Goal: Information Seeking & Learning: Learn about a topic

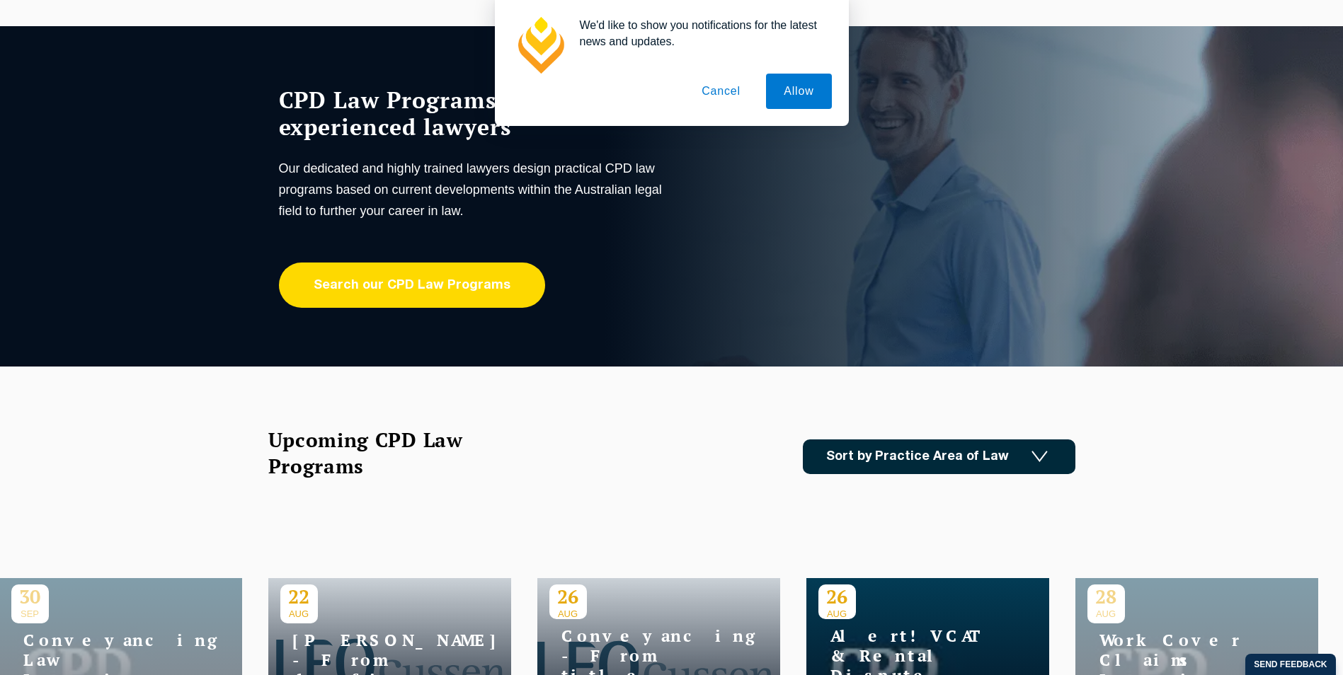
click at [406, 294] on link "Search our CPD Law Programs" at bounding box center [412, 285] width 266 height 45
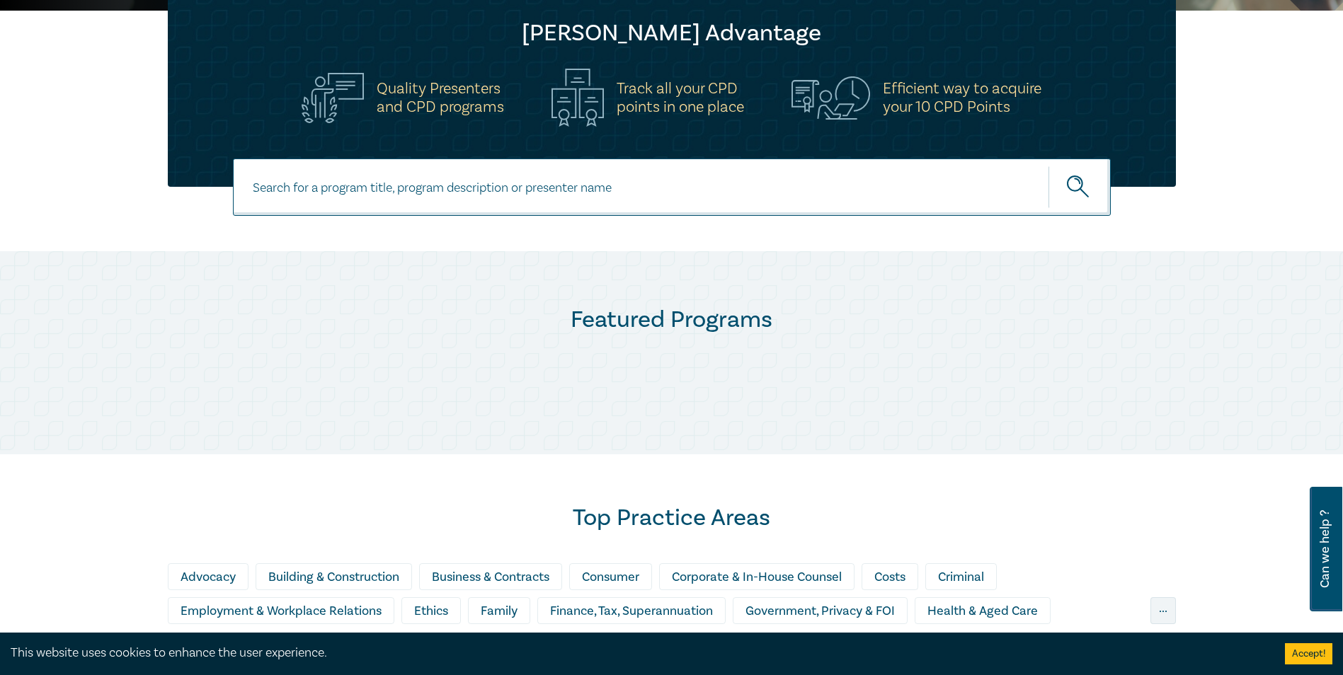
scroll to position [425, 0]
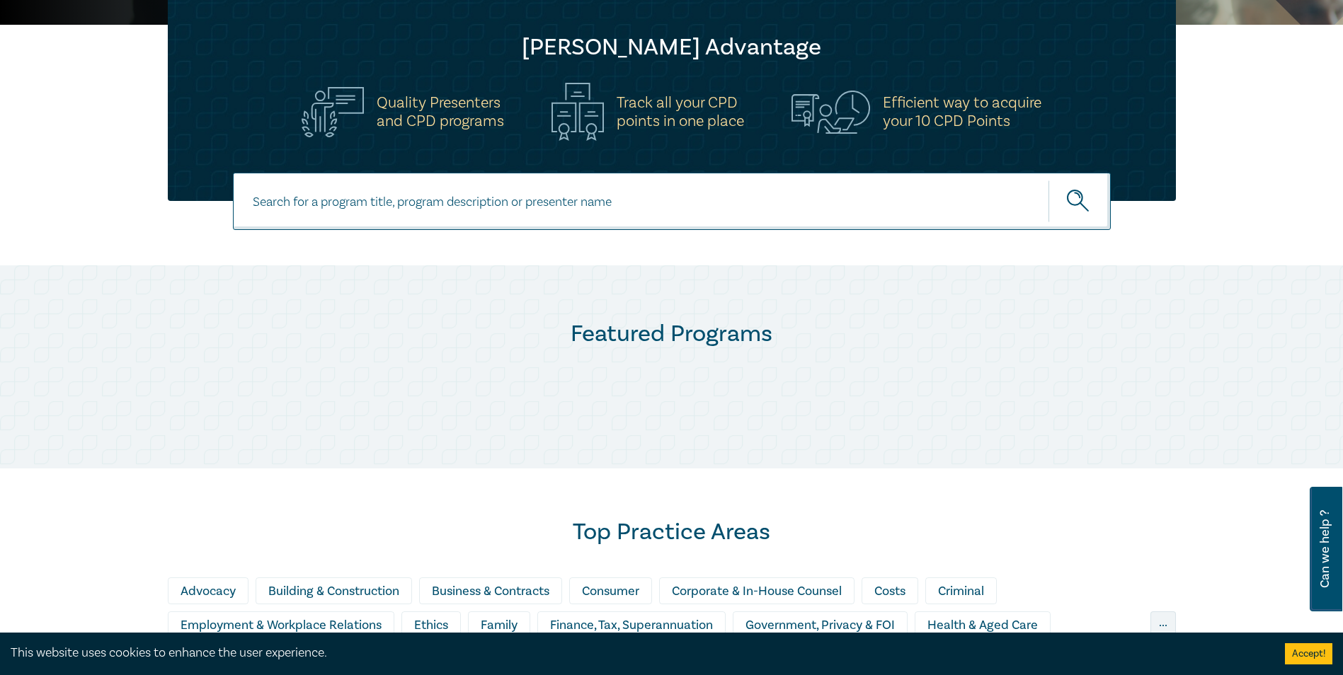
click at [521, 218] on input at bounding box center [672, 201] width 878 height 57
type input "sexual harassment"
click at [1048, 180] on button "submit" at bounding box center [1079, 201] width 62 height 43
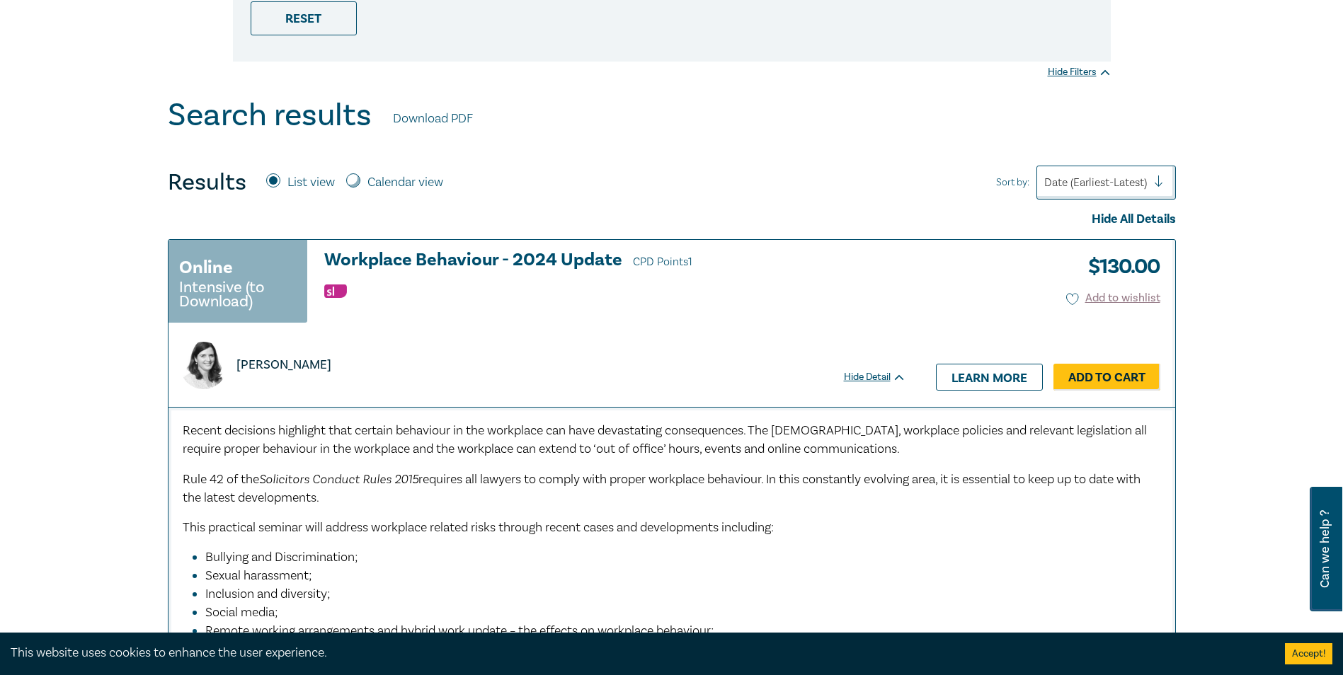
scroll to position [425, 0]
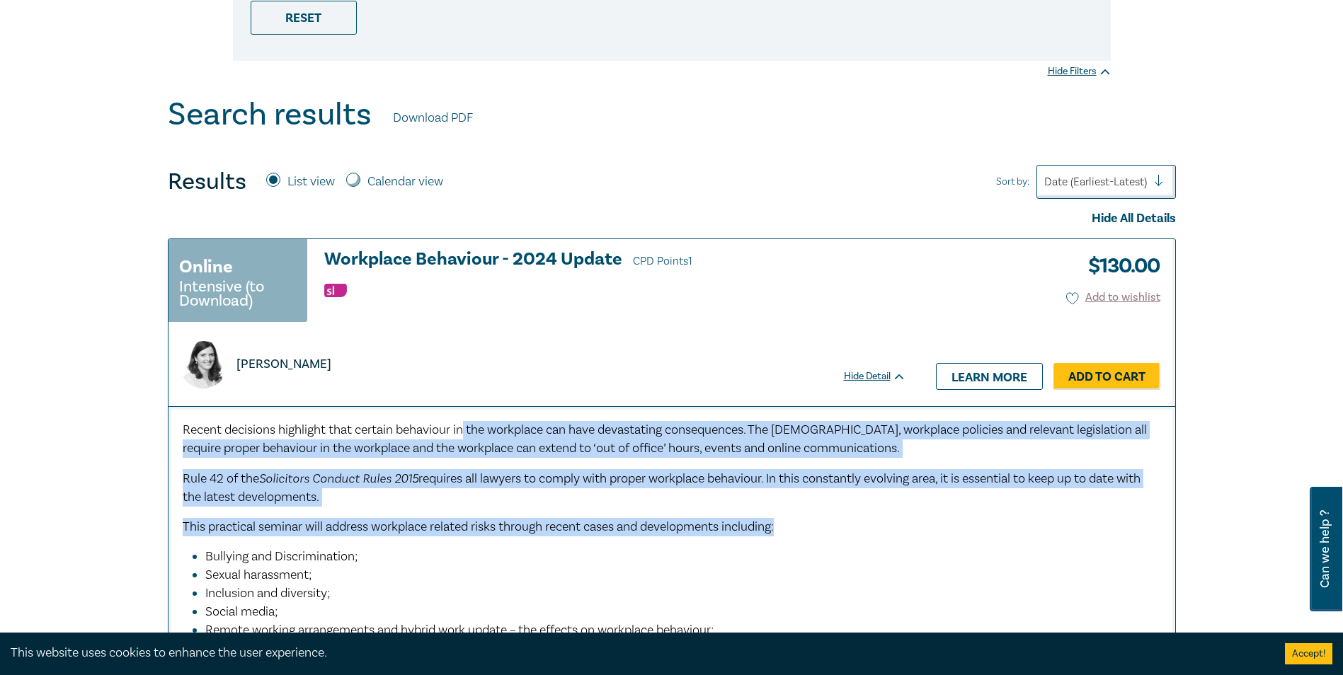
drag, startPoint x: 469, startPoint y: 429, endPoint x: 917, endPoint y: 522, distance: 458.3
click at [917, 522] on div "Recent decisions highlight that certain behaviour in the workplace can have dev…" at bounding box center [672, 637] width 978 height 433
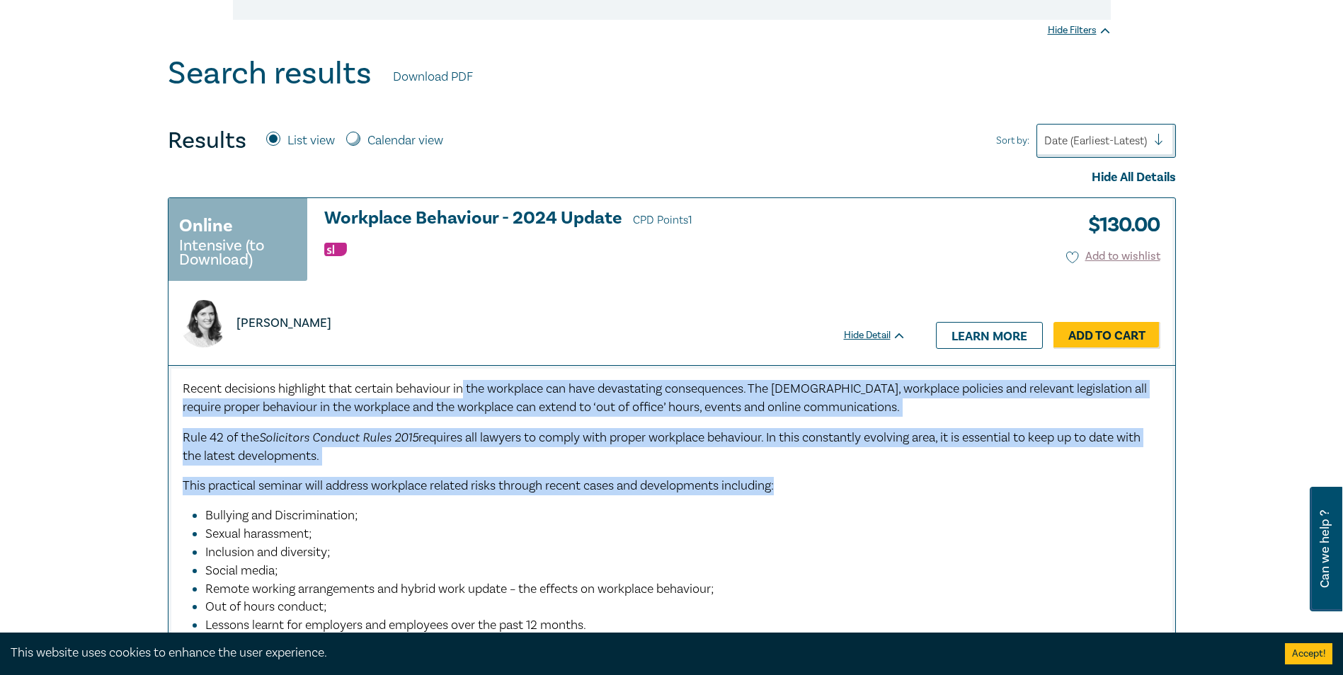
scroll to position [566, 0]
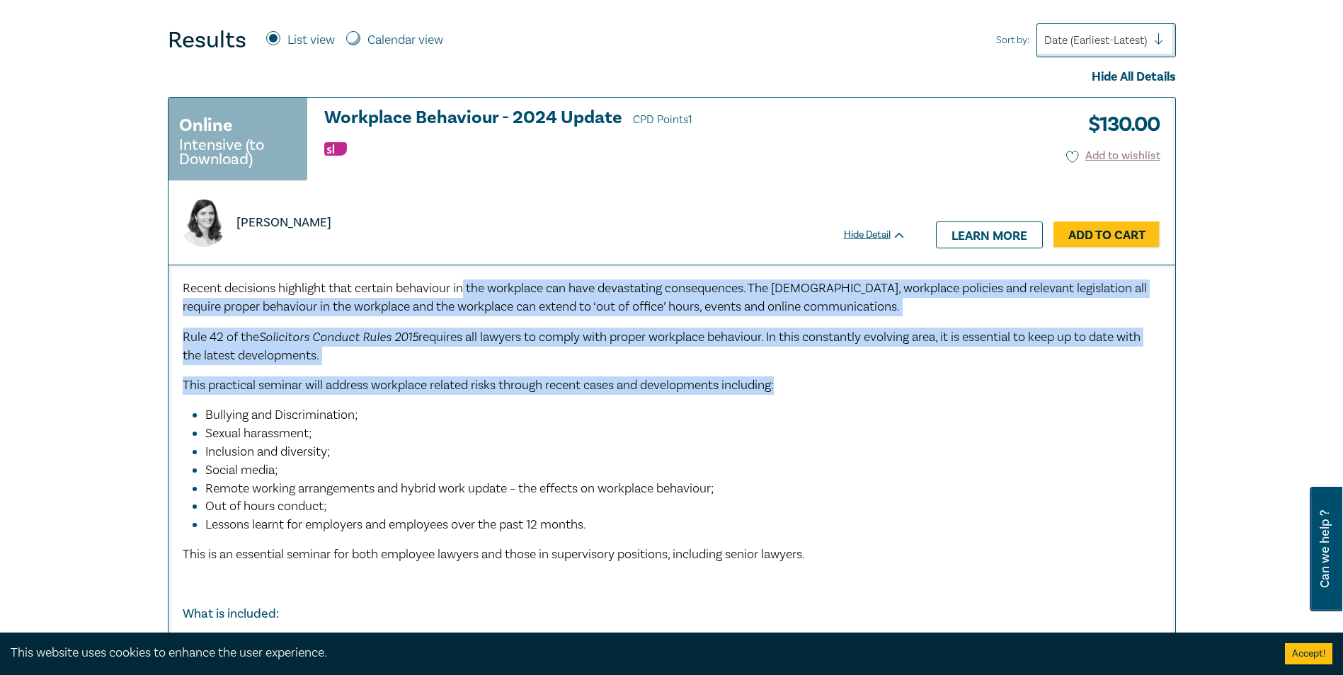
click at [510, 378] on span "This practical seminar will address workplace related risks through recent case…" at bounding box center [478, 385] width 591 height 16
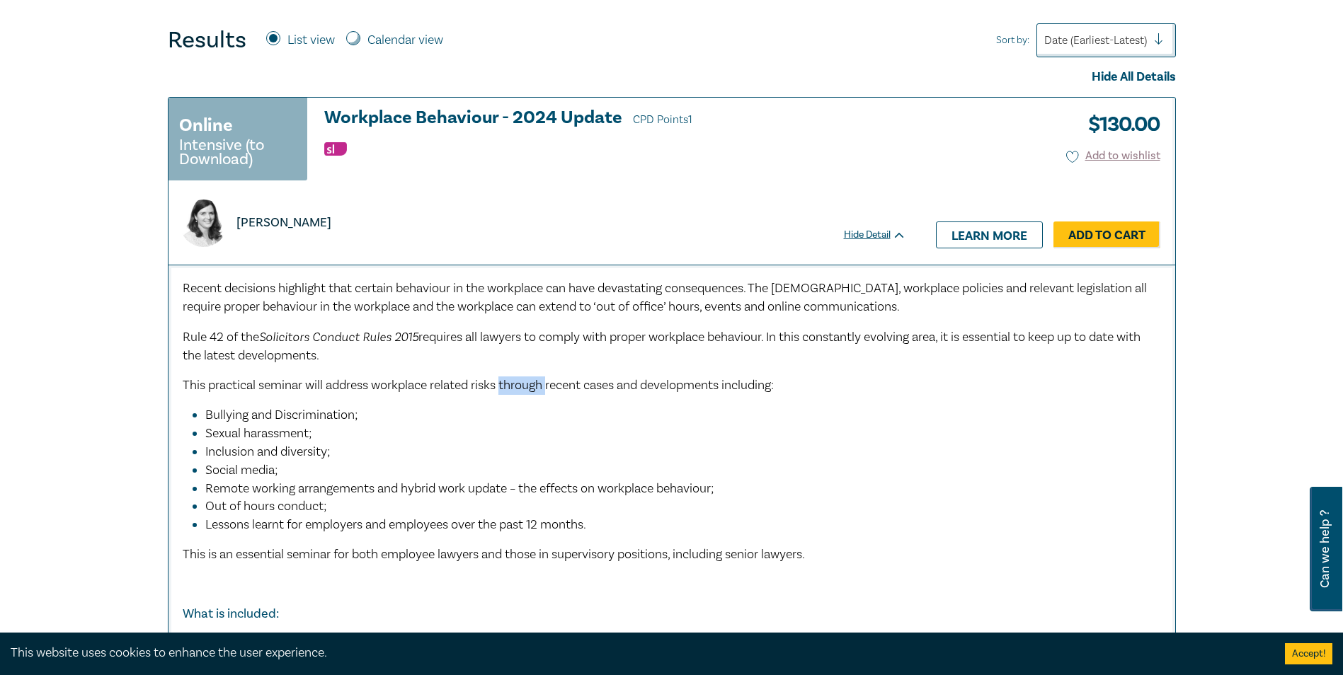
click at [510, 378] on span "This practical seminar will address workplace related risks through recent case…" at bounding box center [478, 385] width 591 height 16
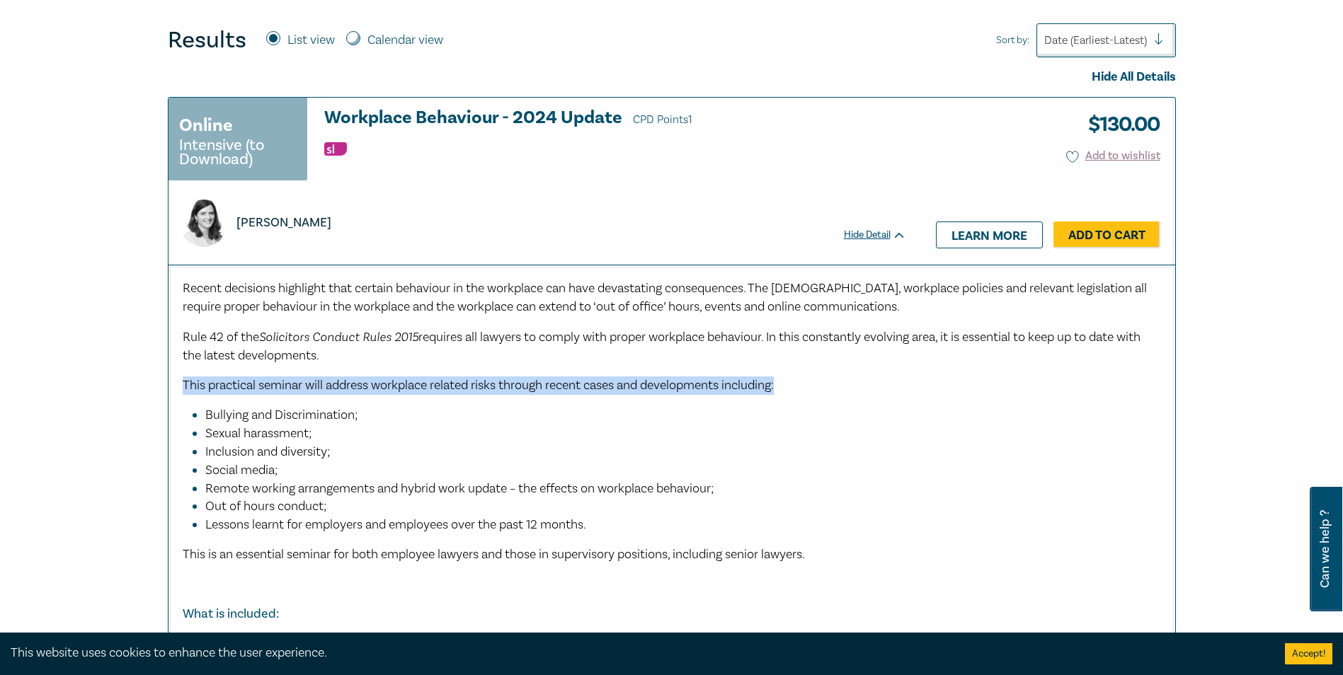
click at [510, 378] on span "This practical seminar will address workplace related risks through recent case…" at bounding box center [478, 385] width 591 height 16
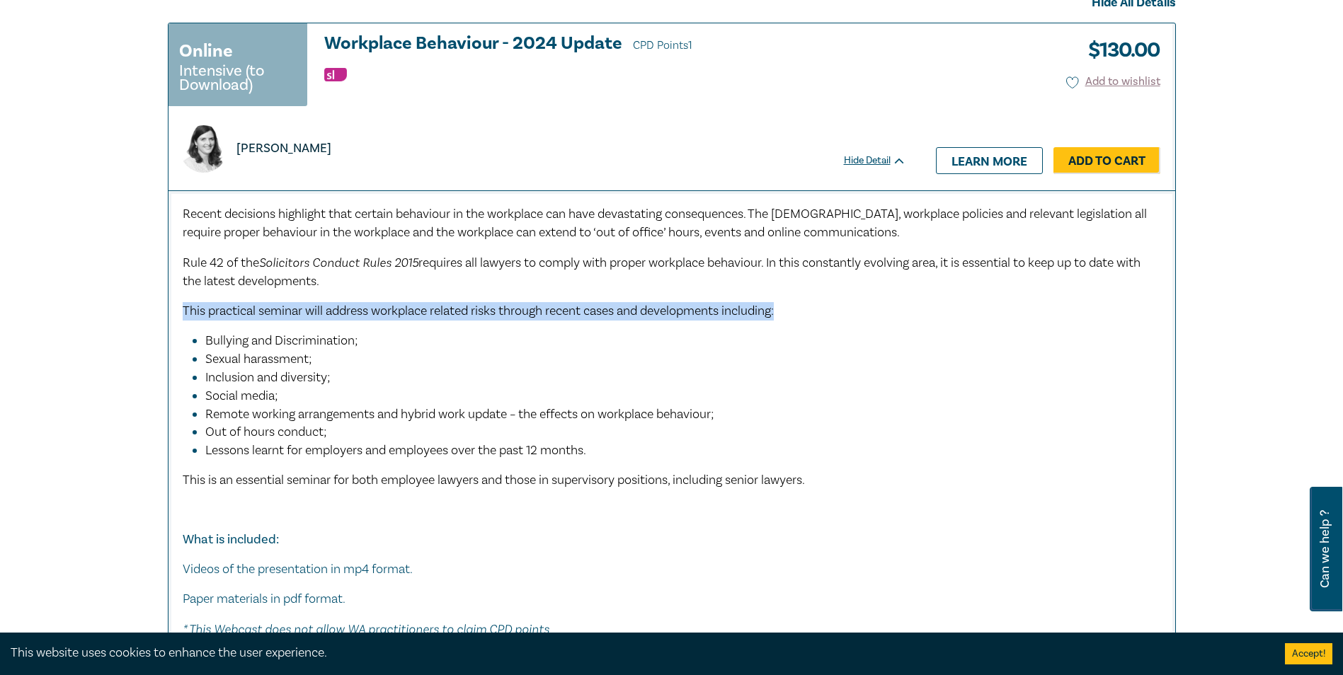
scroll to position [920, 0]
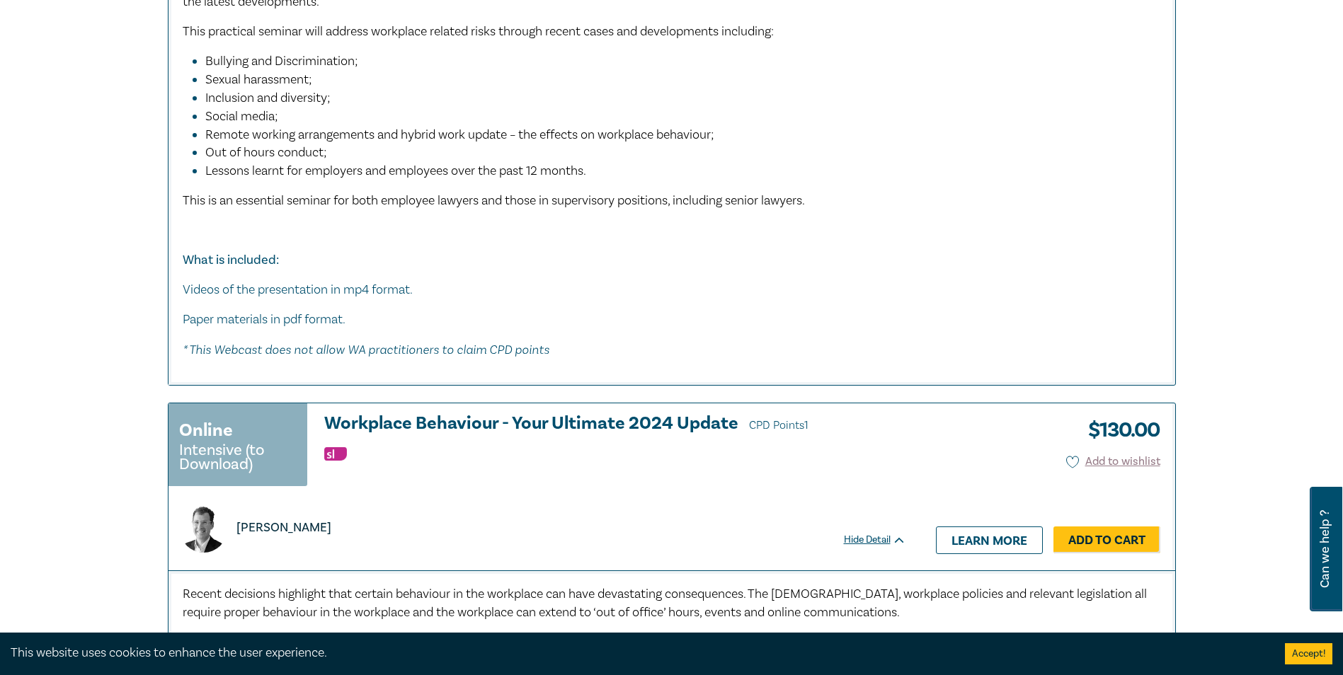
click at [230, 139] on span "Remote working arrangements and hybrid work update – the effects on workplace b…" at bounding box center [459, 135] width 509 height 16
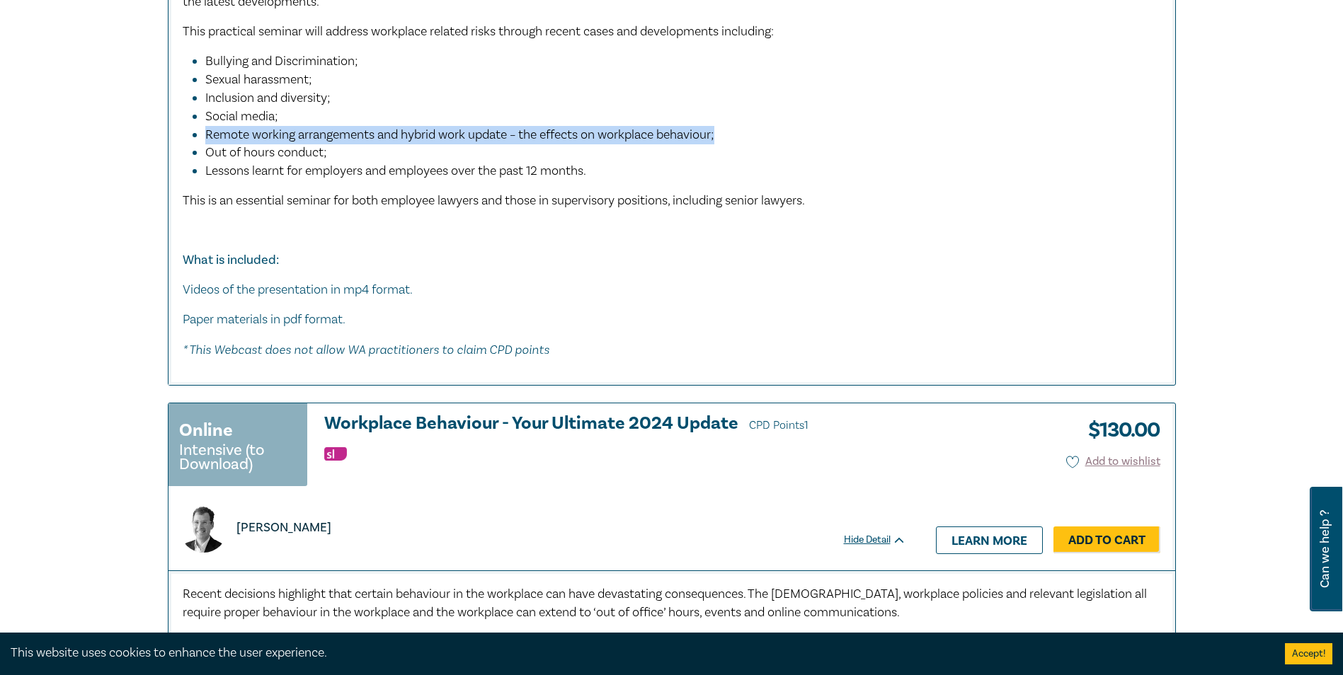
click at [230, 139] on span "Remote working arrangements and hybrid work update – the effects on workplace b…" at bounding box center [459, 135] width 509 height 16
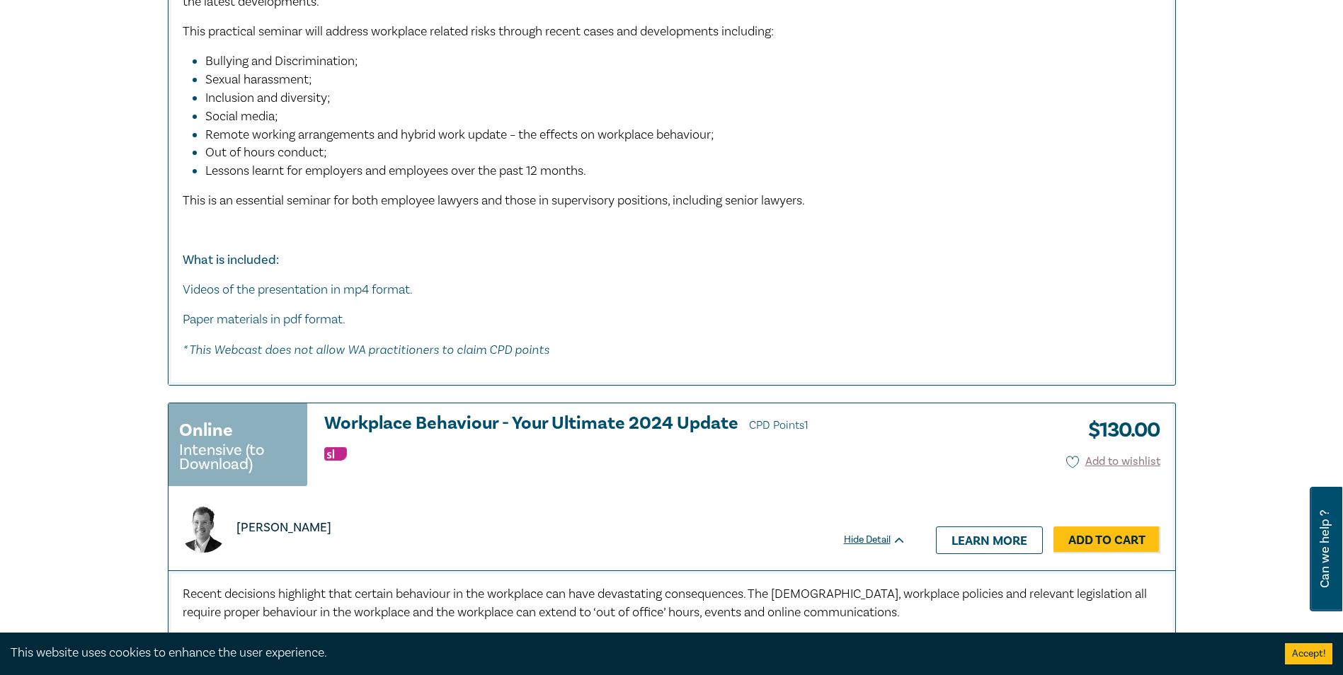
drag, startPoint x: 230, startPoint y: 139, endPoint x: 230, endPoint y: 151, distance: 12.0
click at [230, 151] on span "Out of hours conduct;" at bounding box center [266, 152] width 122 height 16
drag, startPoint x: 230, startPoint y: 151, endPoint x: 235, endPoint y: 195, distance: 44.2
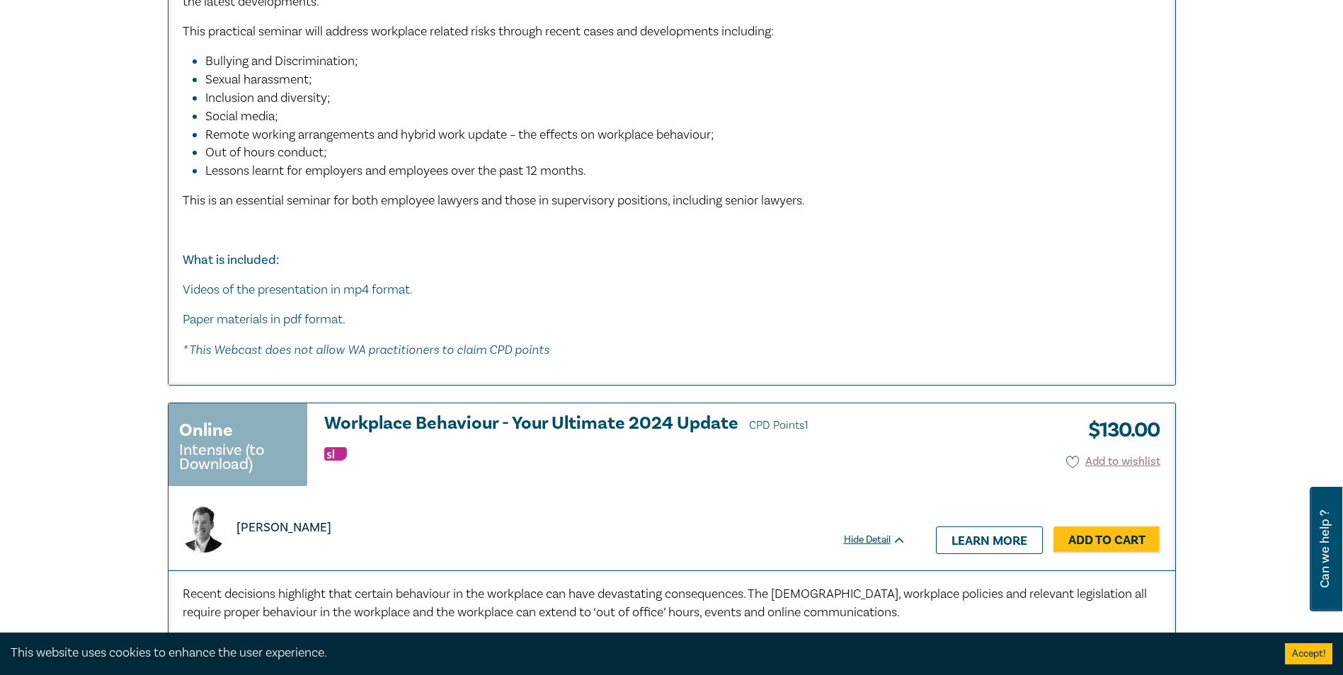
click at [235, 195] on span "﻿This is an essential seminar for both employee lawyers and those in supervisor…" at bounding box center [494, 201] width 622 height 16
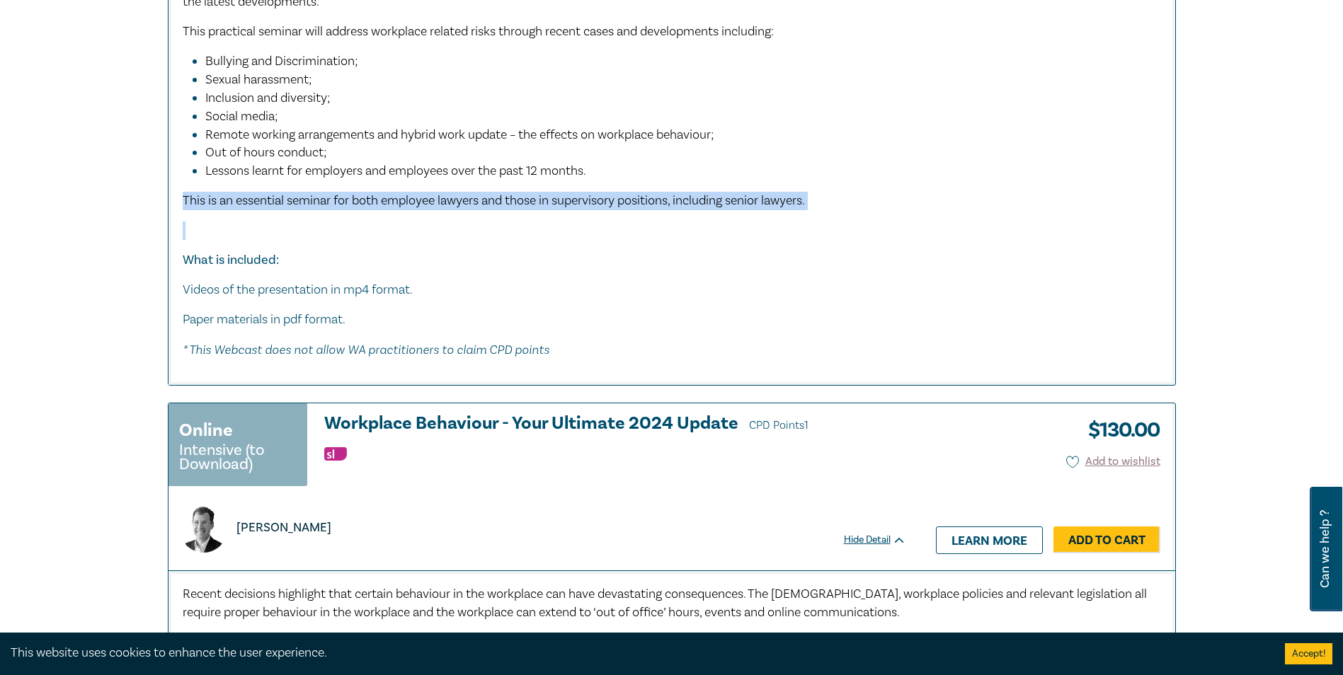
click at [235, 195] on span "﻿This is an essential seminar for both employee lawyers and those in supervisor…" at bounding box center [494, 201] width 622 height 16
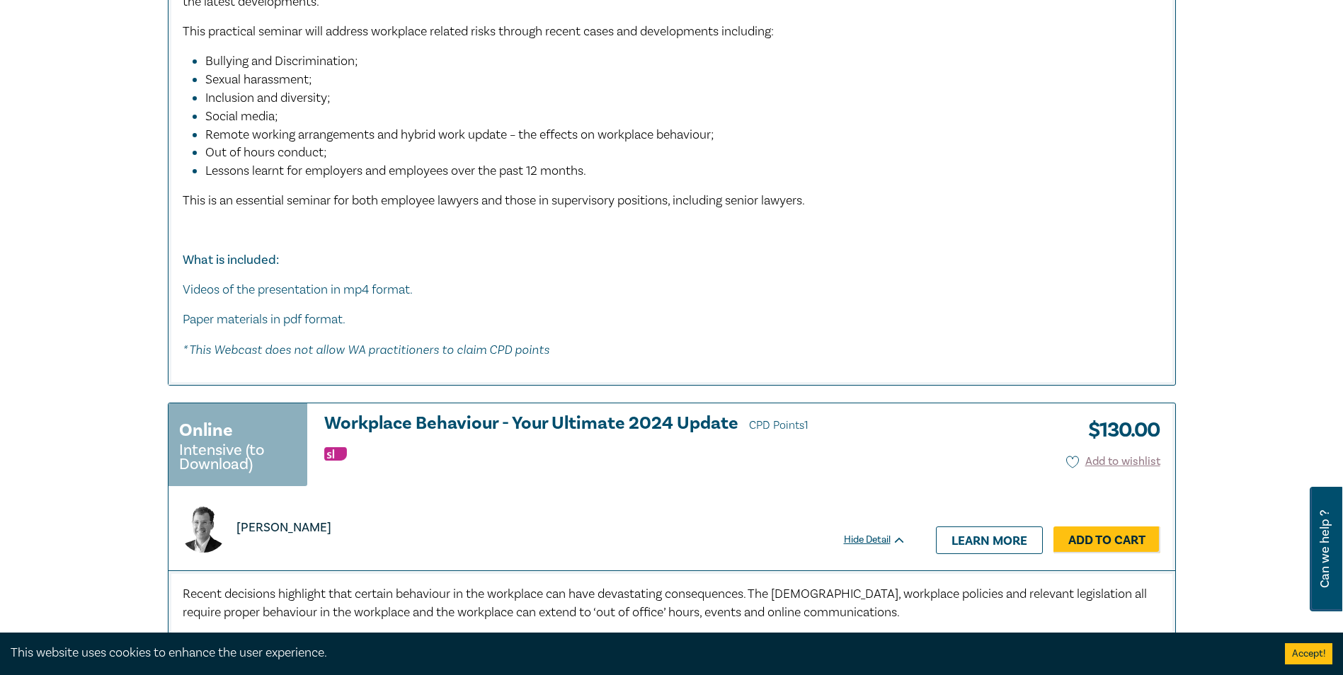
click at [302, 354] on em "* This Webcast does not allow WA practitioners to claim CPD points" at bounding box center [366, 349] width 367 height 15
drag, startPoint x: 302, startPoint y: 354, endPoint x: 248, endPoint y: 343, distance: 55.7
click at [249, 345] on em "* This Webcast does not allow WA practitioners to claim CPD points" at bounding box center [366, 349] width 367 height 15
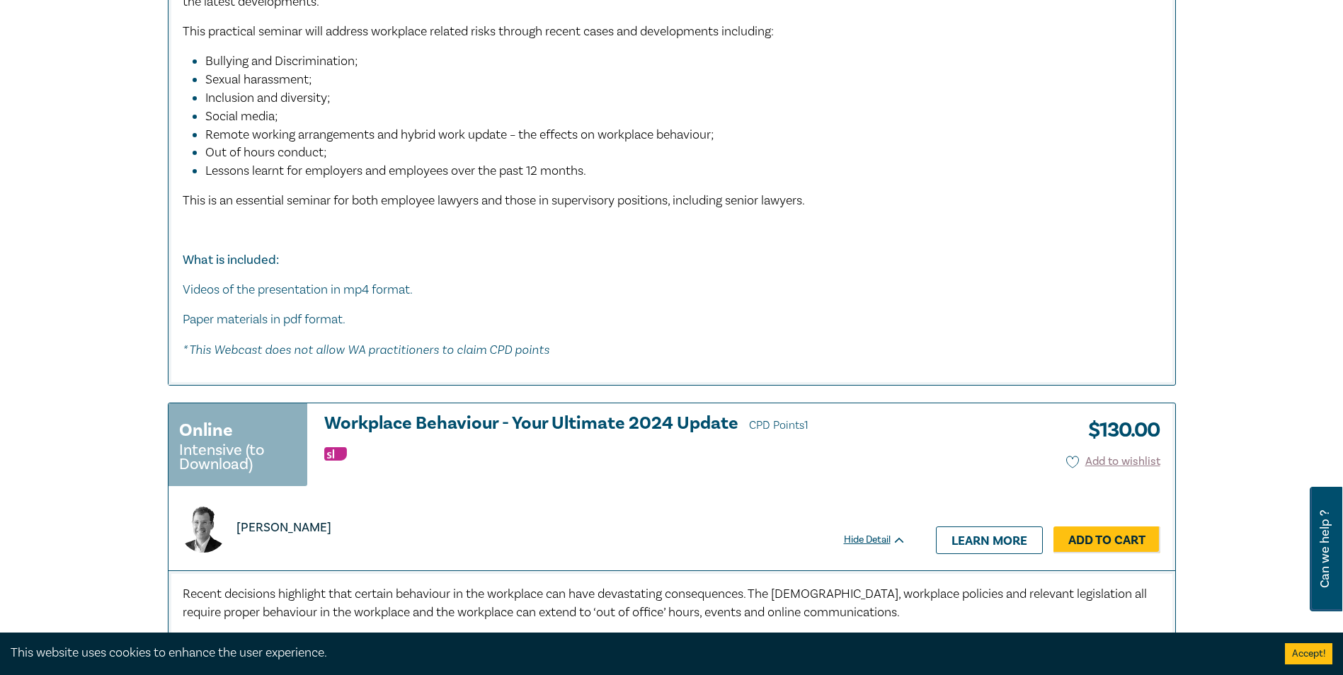
click at [237, 283] on p "Videos of the presentation in mp4 format." at bounding box center [672, 290] width 978 height 18
drag, startPoint x: 237, startPoint y: 283, endPoint x: 238, endPoint y: 315, distance: 31.9
click at [238, 315] on p "Paper materials in pdf format." at bounding box center [672, 320] width 978 height 18
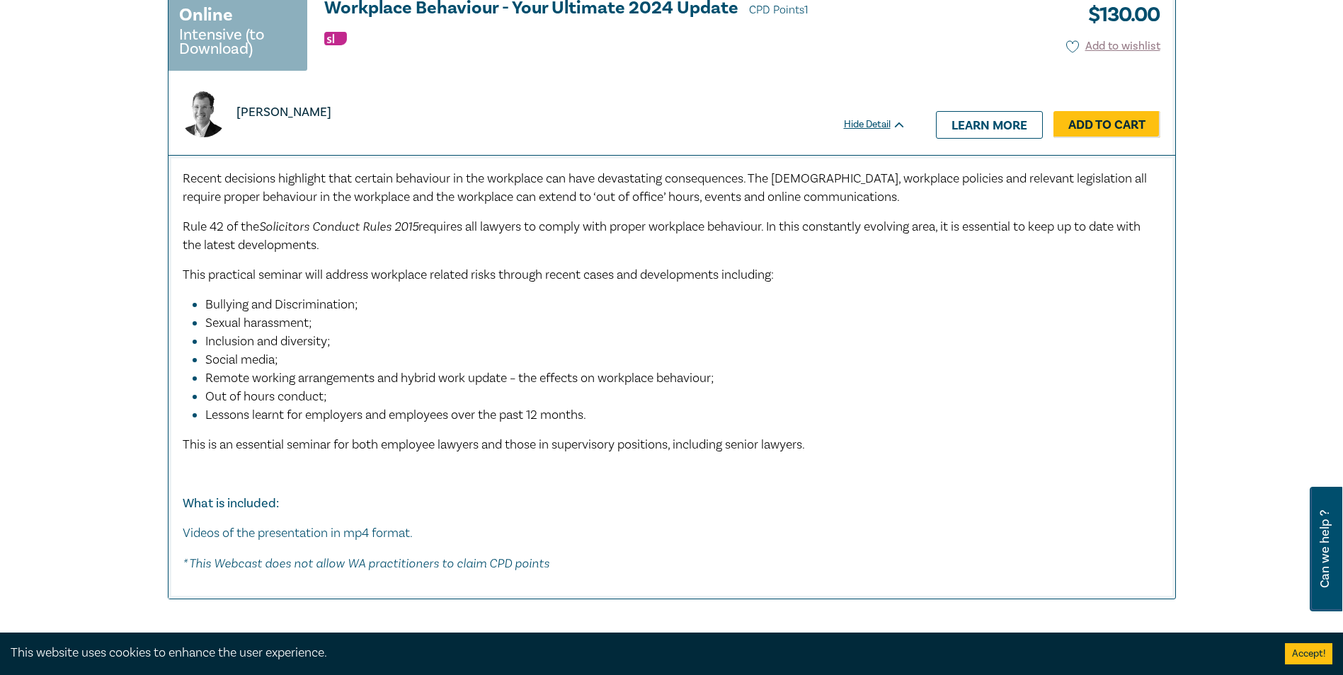
scroll to position [1345, 0]
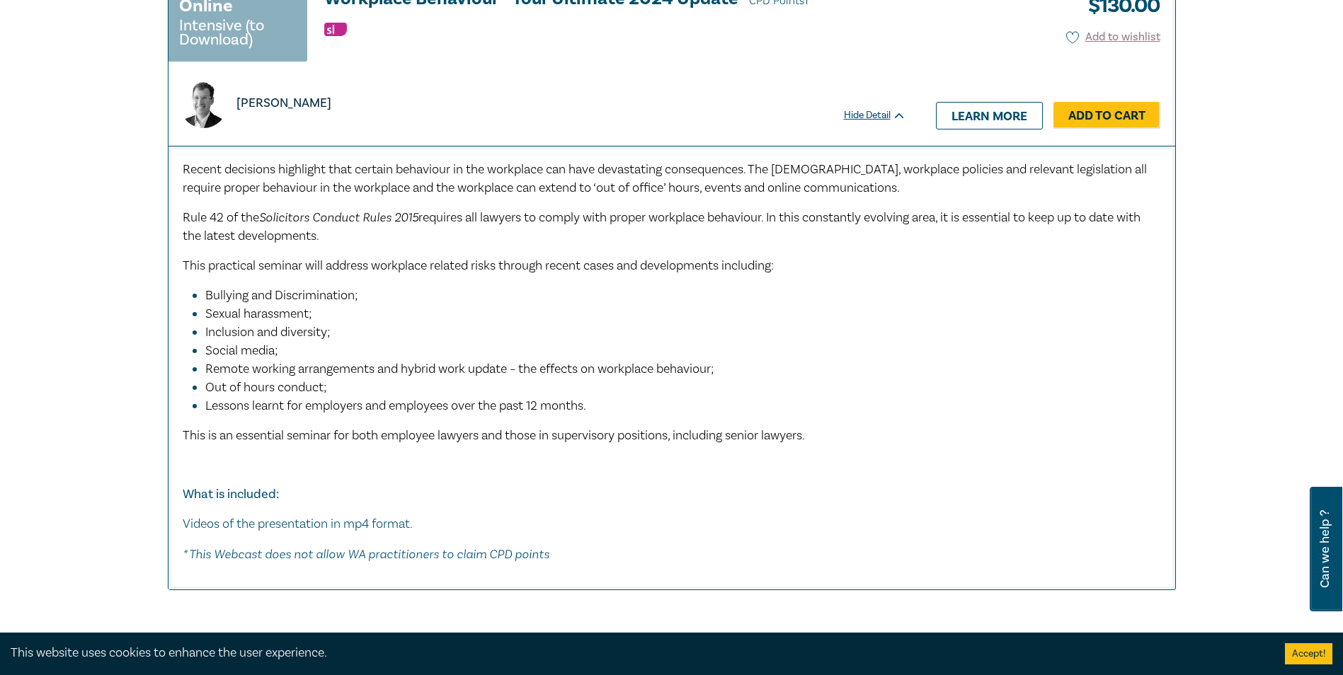
click at [283, 350] on li "Social media;" at bounding box center [675, 351] width 941 height 18
drag, startPoint x: 283, startPoint y: 350, endPoint x: 285, endPoint y: 380, distance: 29.8
click at [285, 380] on span "Out of hours conduct;" at bounding box center [266, 387] width 122 height 16
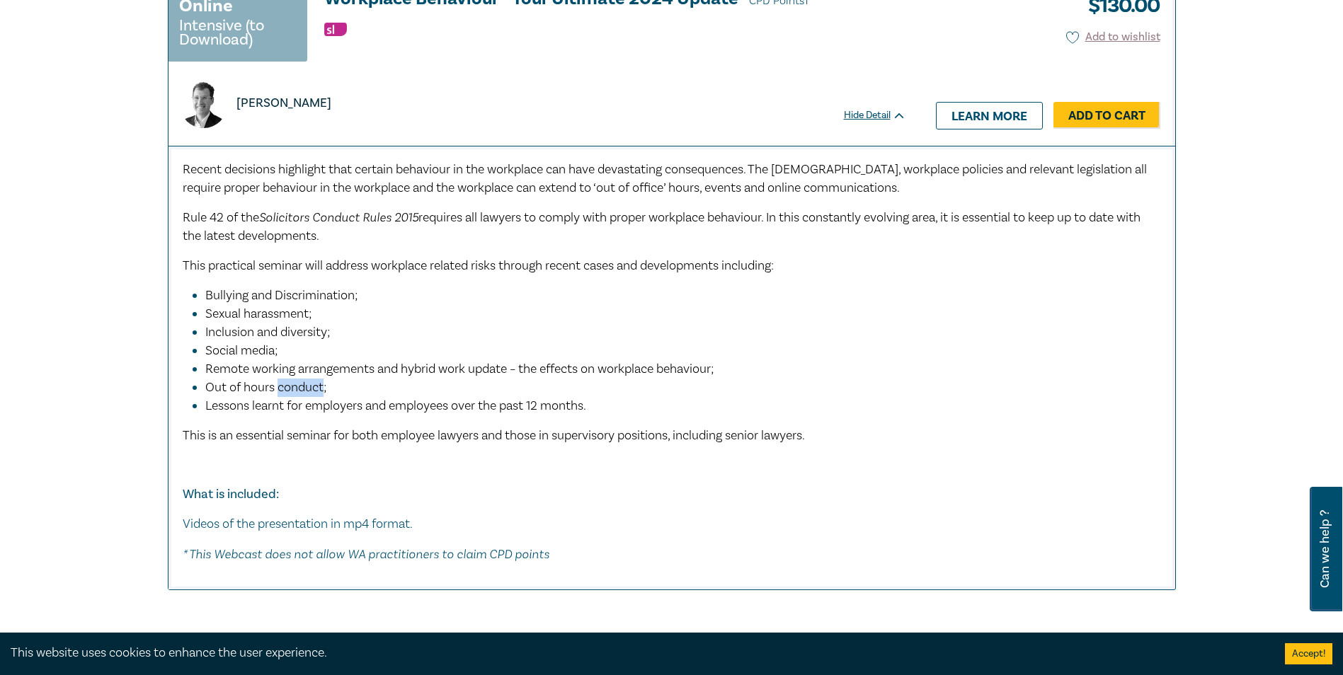
click at [285, 380] on span "Out of hours conduct;" at bounding box center [266, 387] width 122 height 16
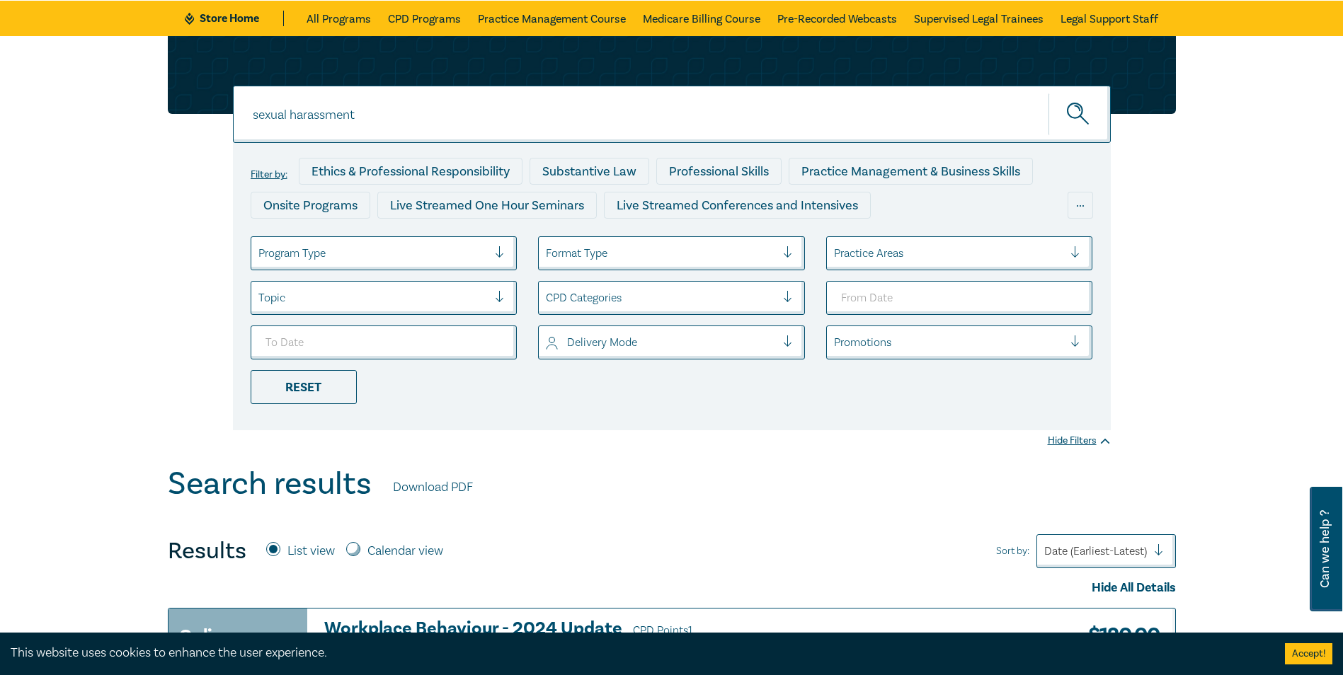
scroll to position [0, 0]
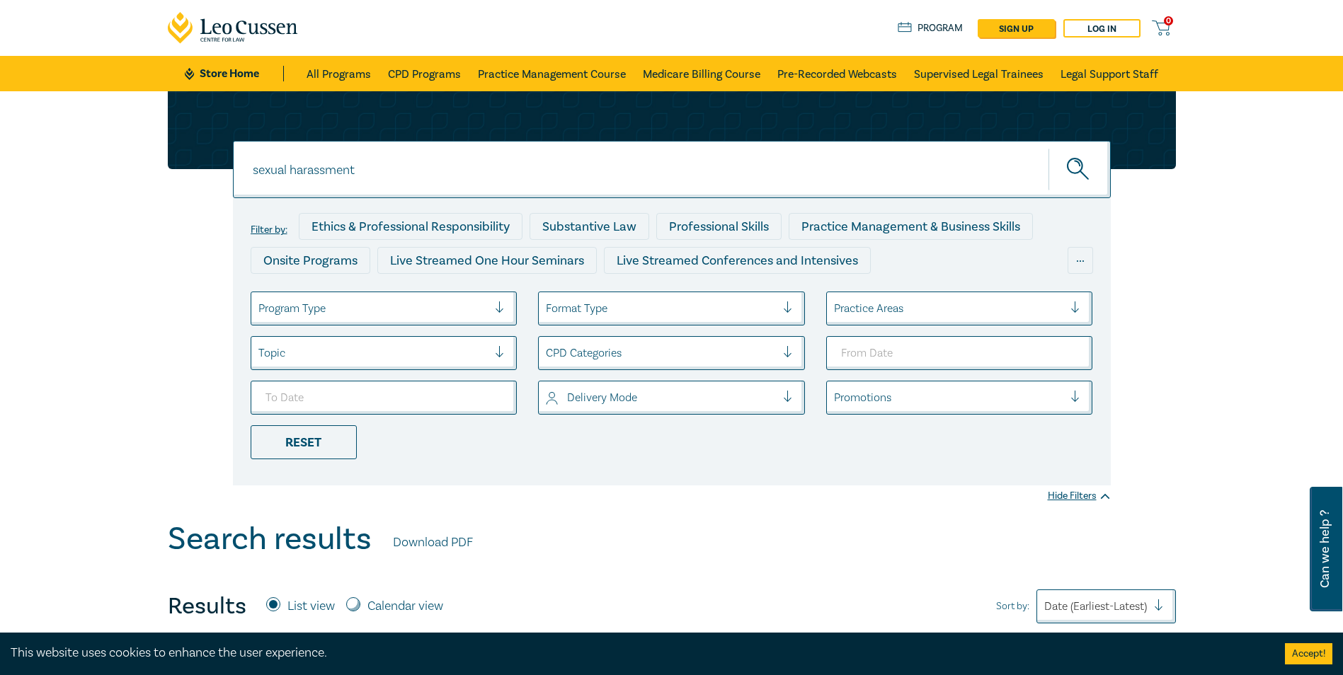
click at [293, 168] on input "sexual harassment" at bounding box center [672, 169] width 878 height 57
drag, startPoint x: 293, startPoint y: 168, endPoint x: 292, endPoint y: 155, distance: 13.5
click at [292, 163] on input "sexual harassment" at bounding box center [672, 169] width 878 height 57
type input "discrimination"
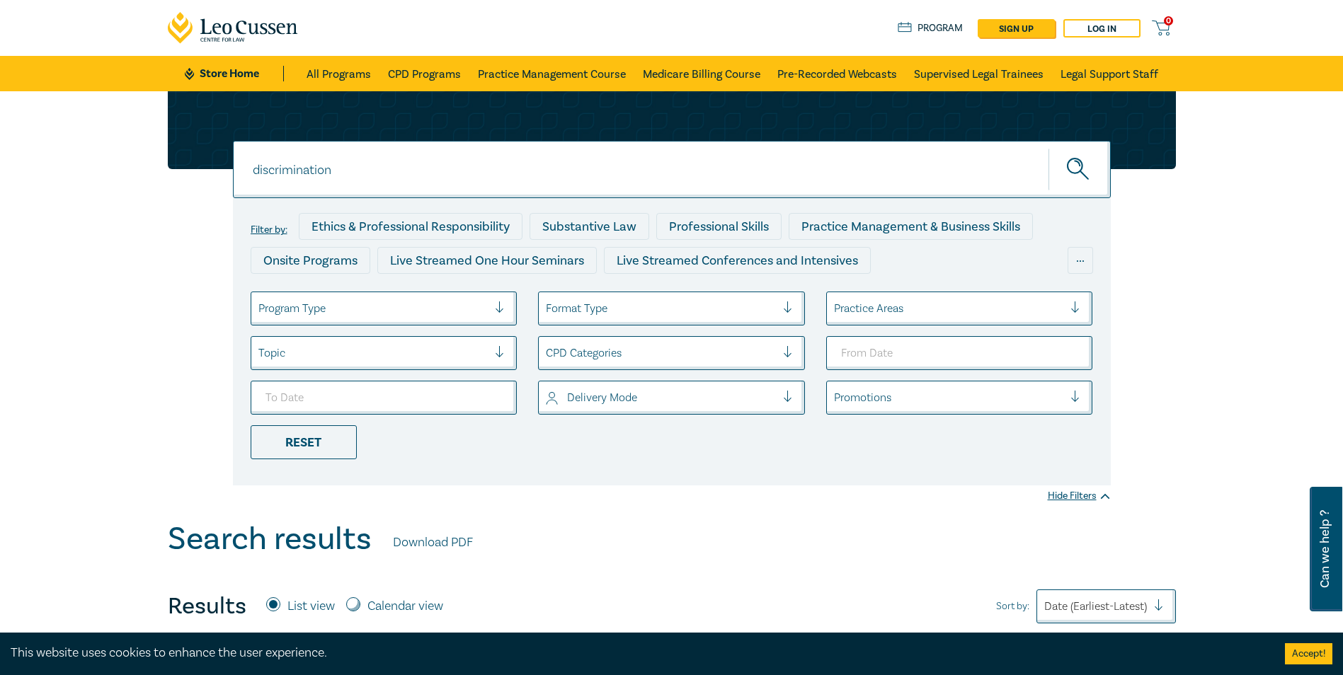
click at [1048, 148] on button "submit" at bounding box center [1079, 169] width 62 height 43
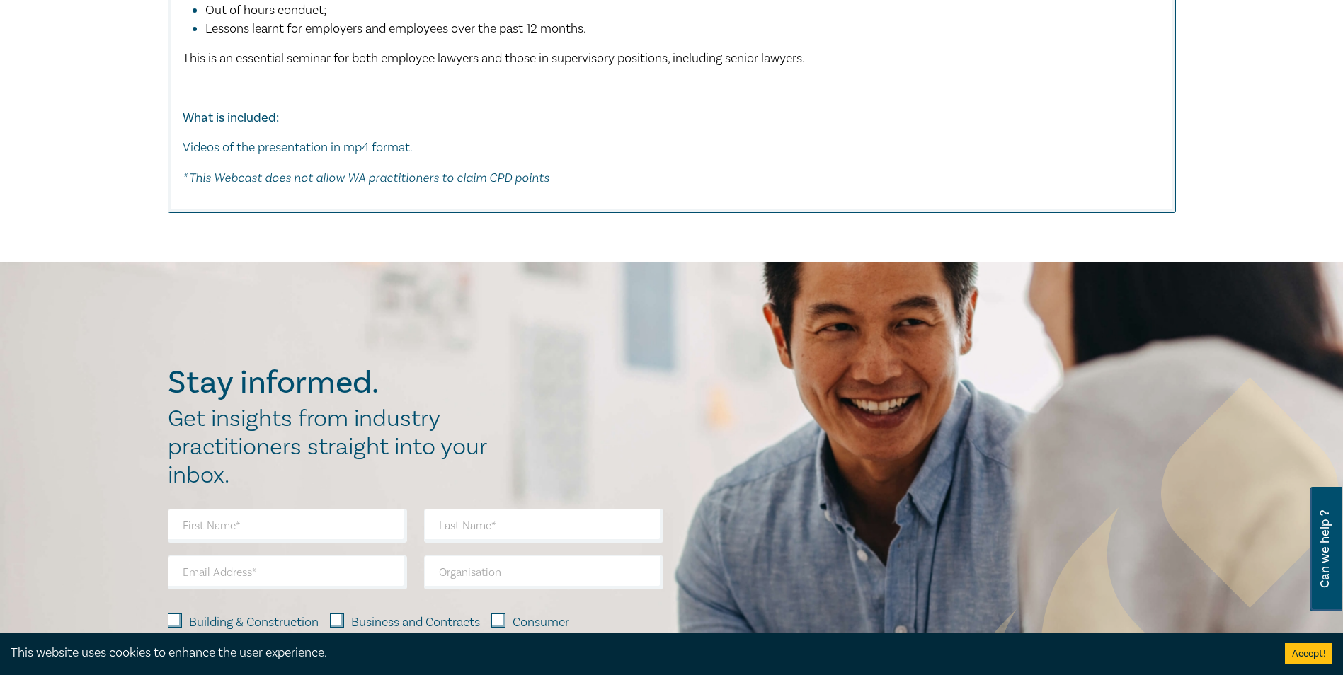
scroll to position [2124, 0]
